Goal: Information Seeking & Learning: Learn about a topic

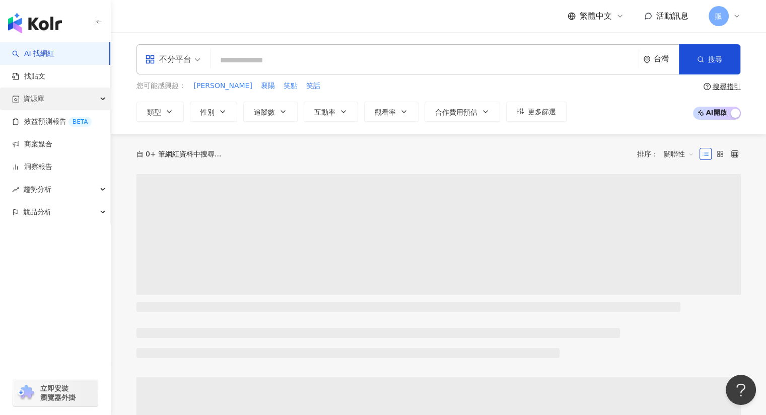
click at [37, 98] on span "資源庫" at bounding box center [33, 99] width 21 height 23
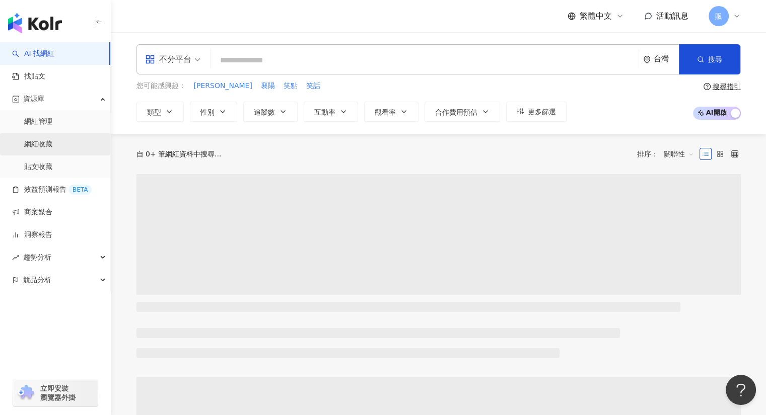
click at [44, 144] on link "網紅收藏" at bounding box center [38, 144] width 28 height 10
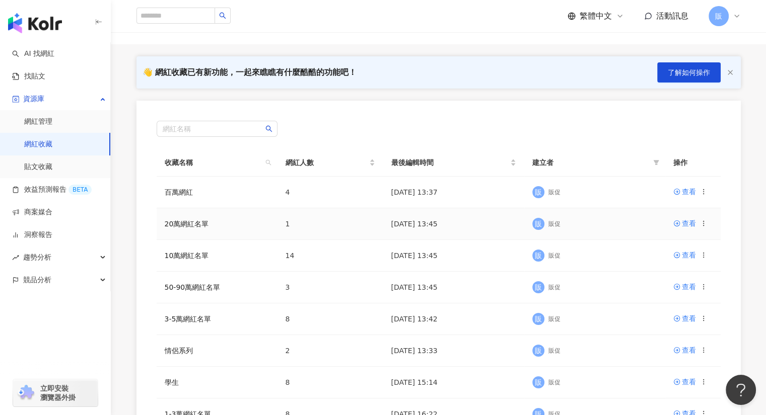
scroll to position [50, 0]
click at [688, 286] on div "查看" at bounding box center [689, 286] width 14 height 11
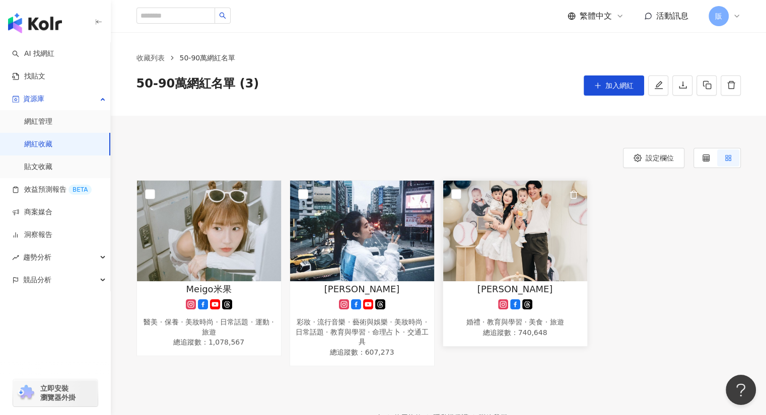
click at [506, 241] on img at bounding box center [515, 231] width 144 height 101
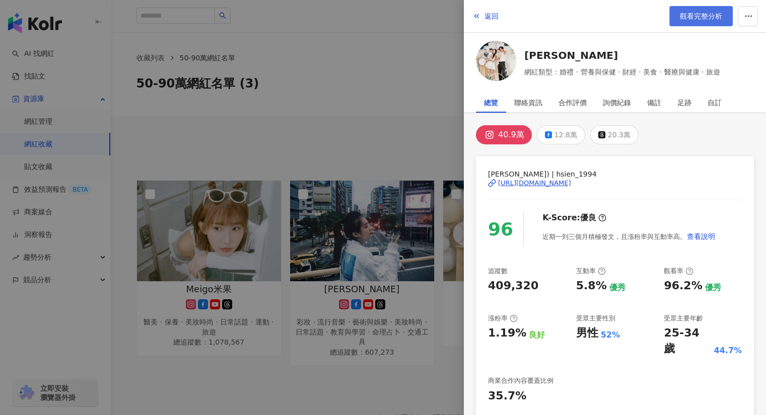
click at [693, 12] on span "觀看完整分析" at bounding box center [701, 16] width 42 height 8
click at [402, 39] on div at bounding box center [383, 207] width 766 height 415
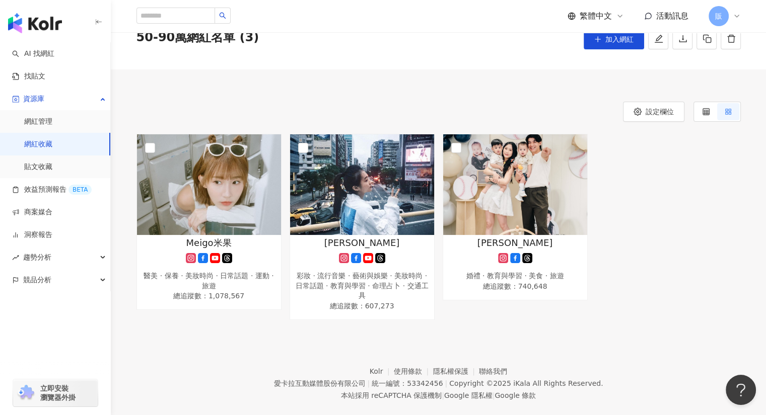
scroll to position [61, 0]
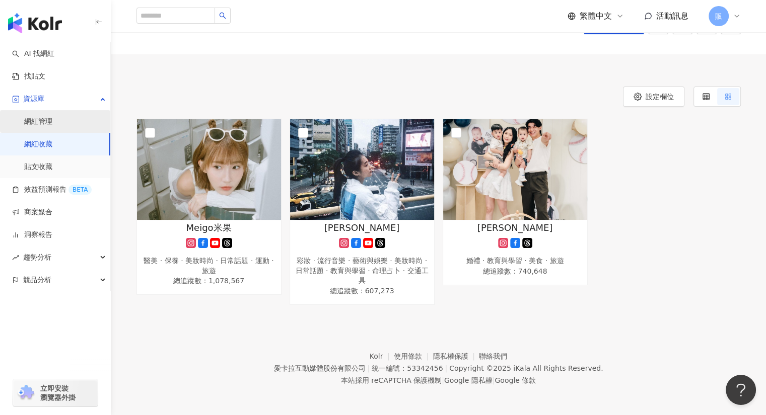
click at [41, 122] on link "網紅管理" at bounding box center [38, 122] width 28 height 10
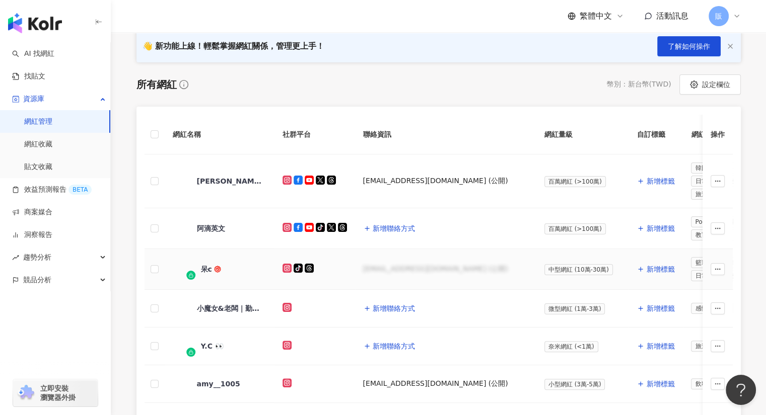
scroll to position [151, 0]
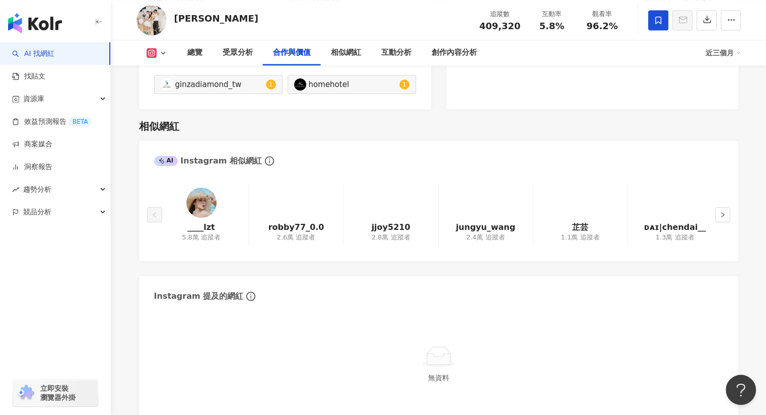
scroll to position [1564, 0]
